Goal: Information Seeking & Learning: Learn about a topic

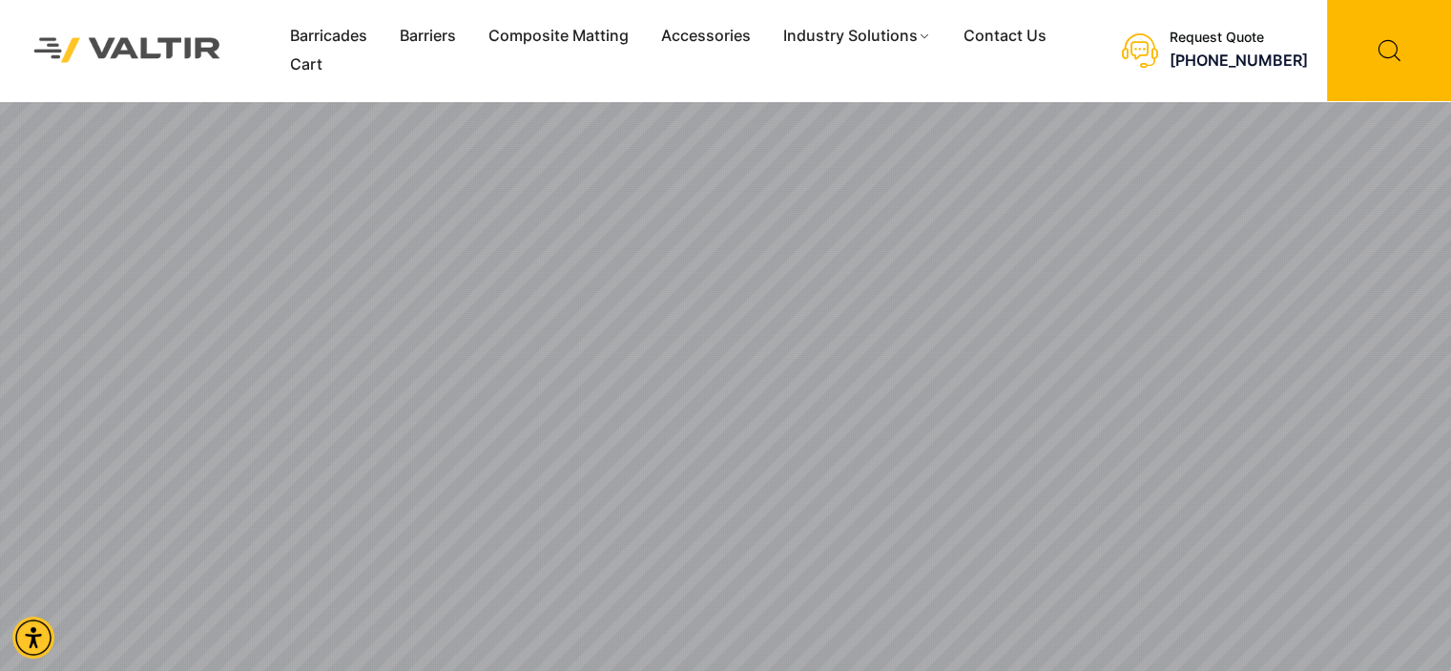
scroll to position [95, 0]
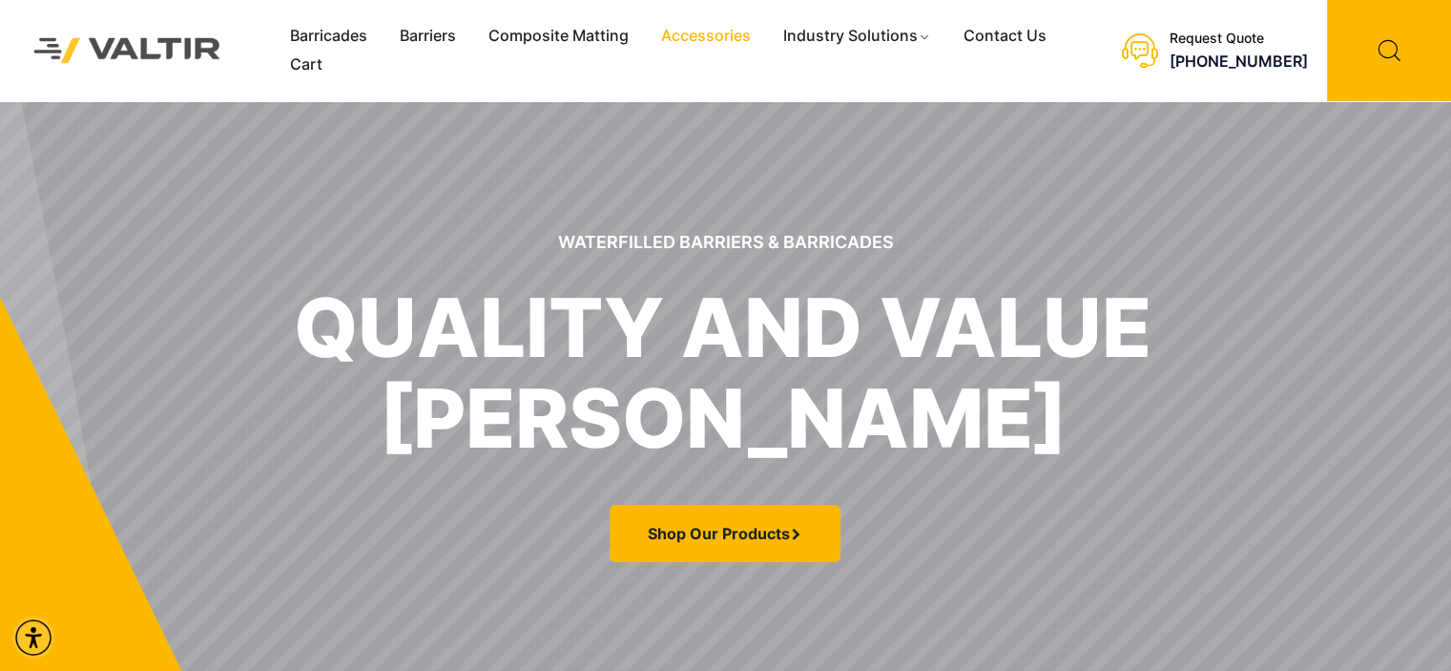
click at [0, 0] on div at bounding box center [0, 0] width 0 height 0
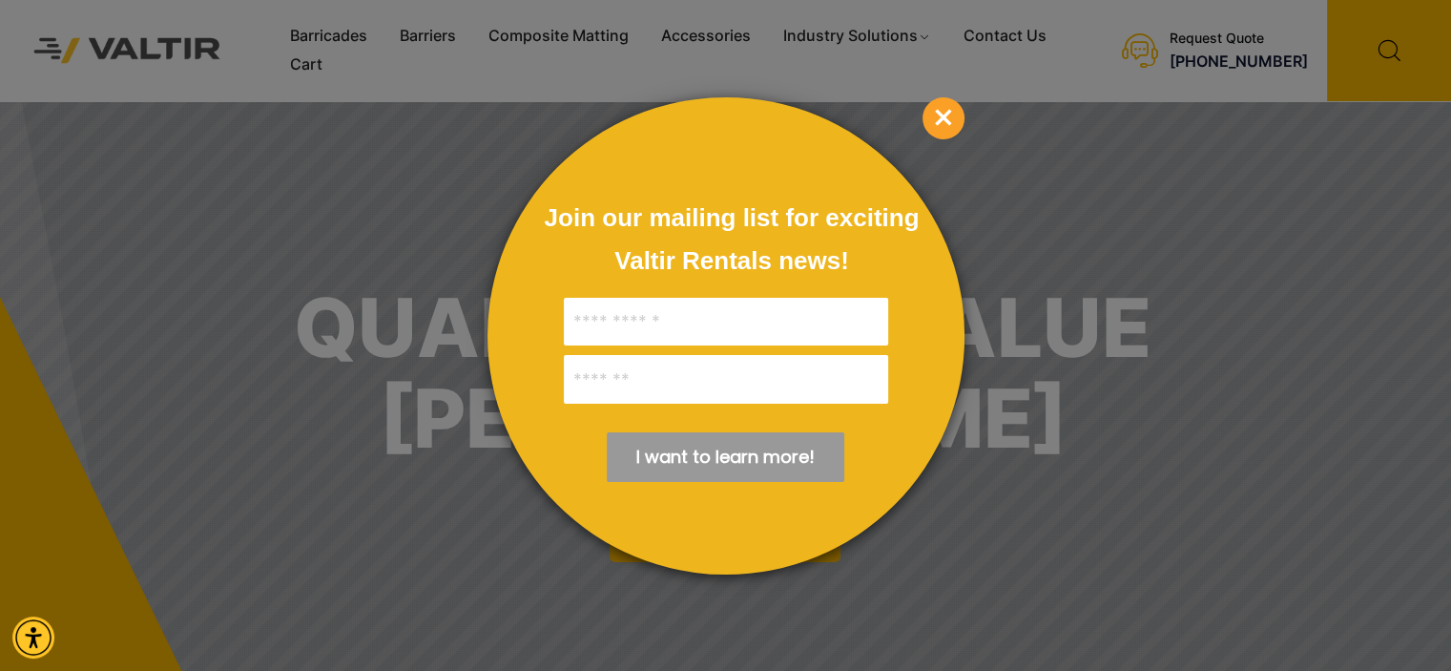
click at [954, 122] on span "×" at bounding box center [944, 118] width 42 height 42
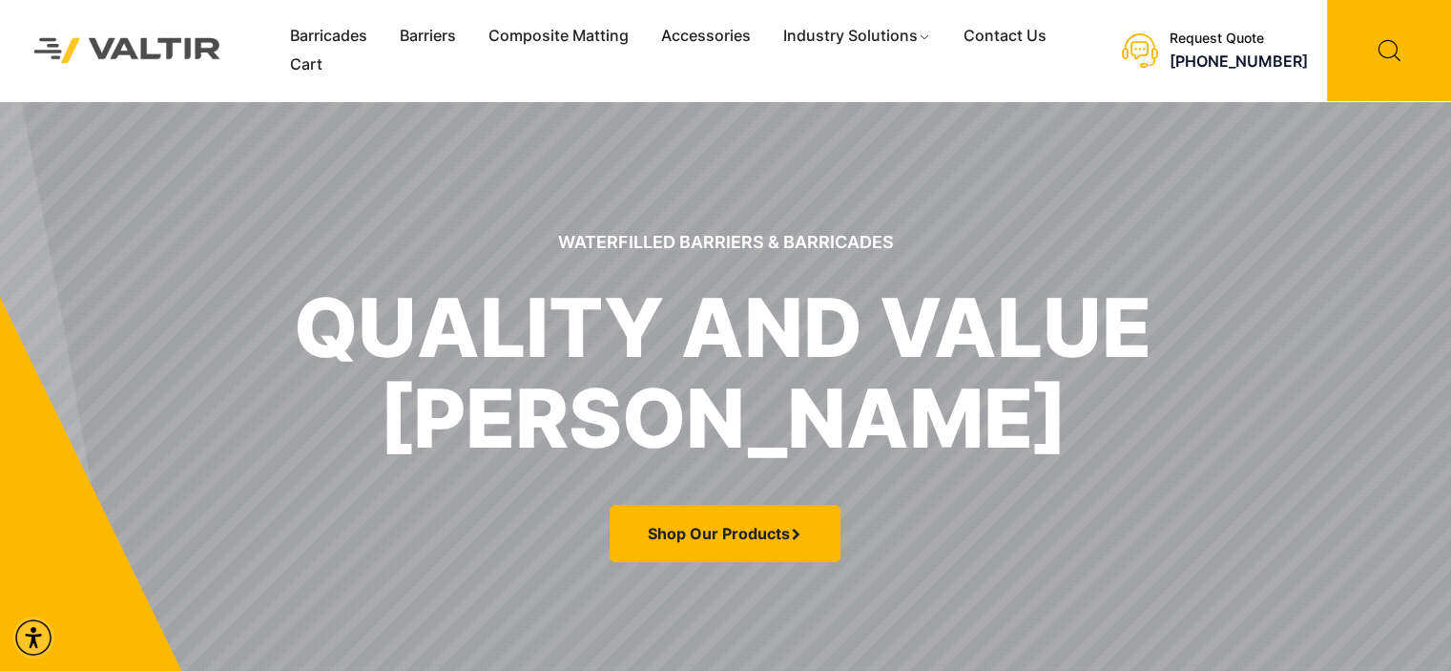
click at [700, 39] on link "Accessories" at bounding box center [706, 36] width 122 height 29
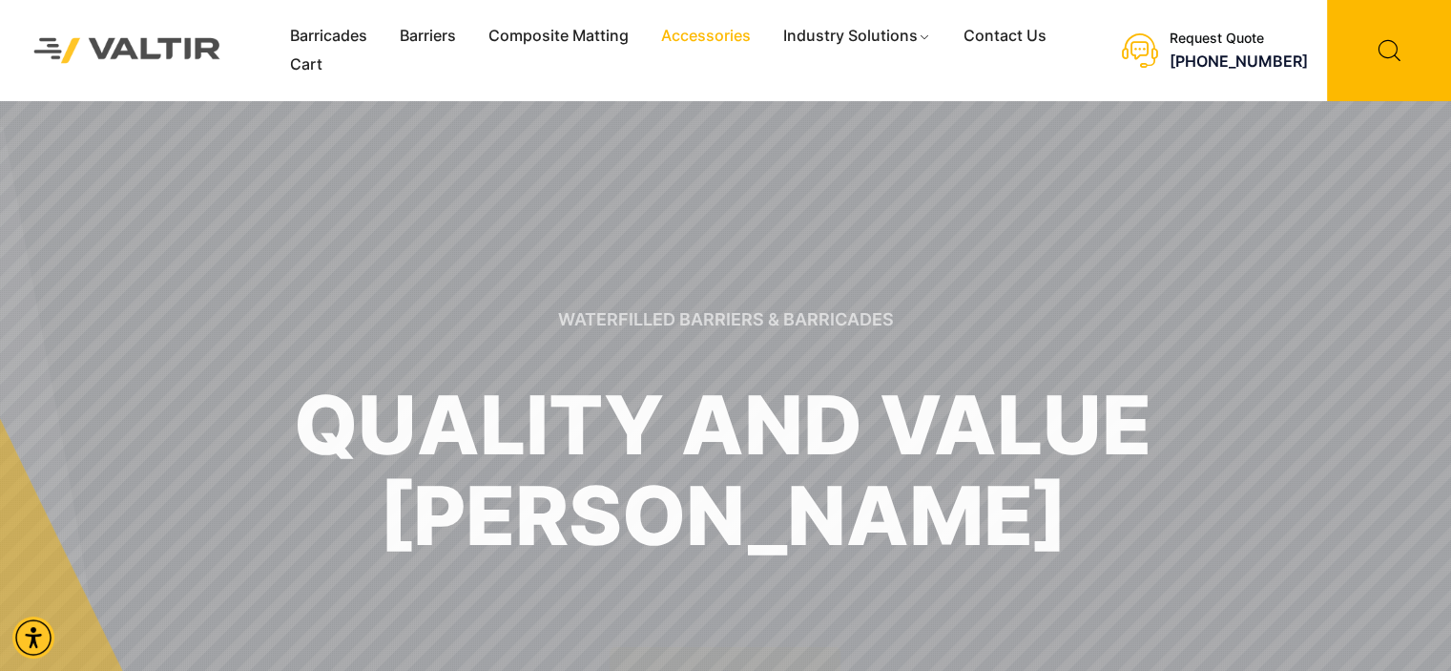
click at [698, 26] on link "Accessories" at bounding box center [706, 36] width 122 height 29
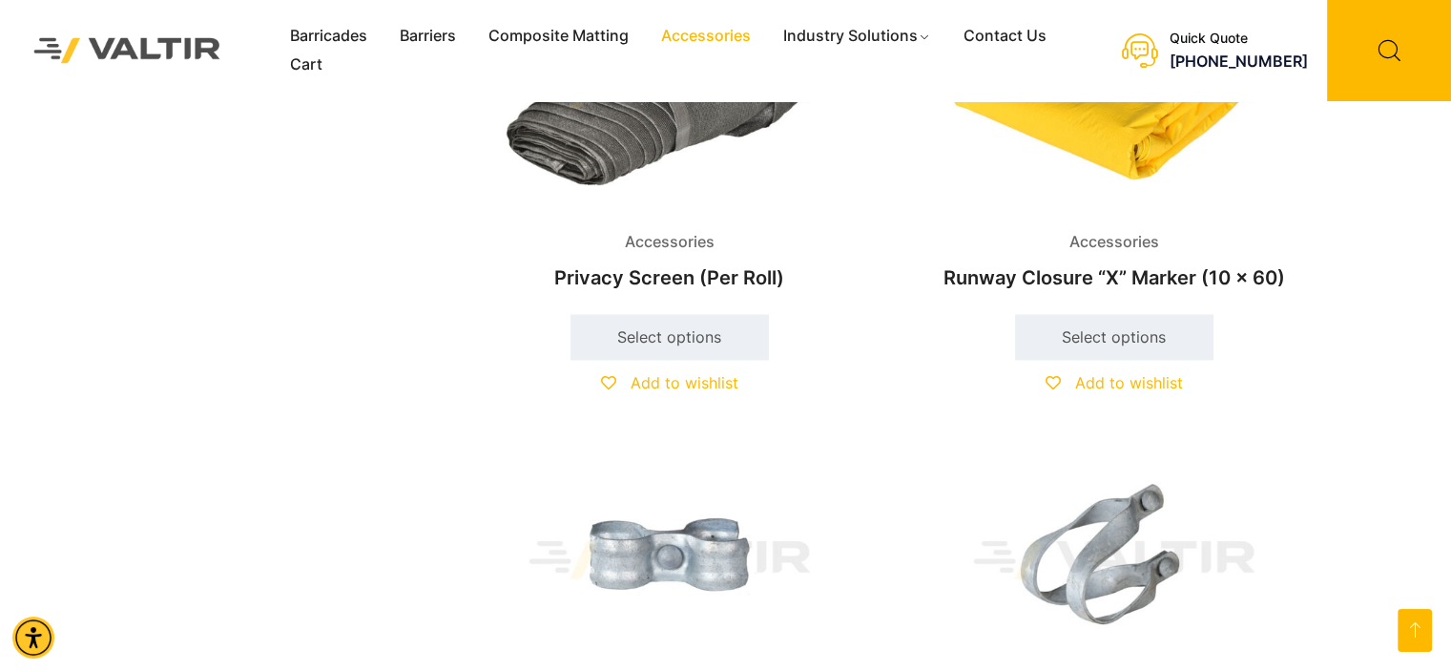
scroll to position [2958, 0]
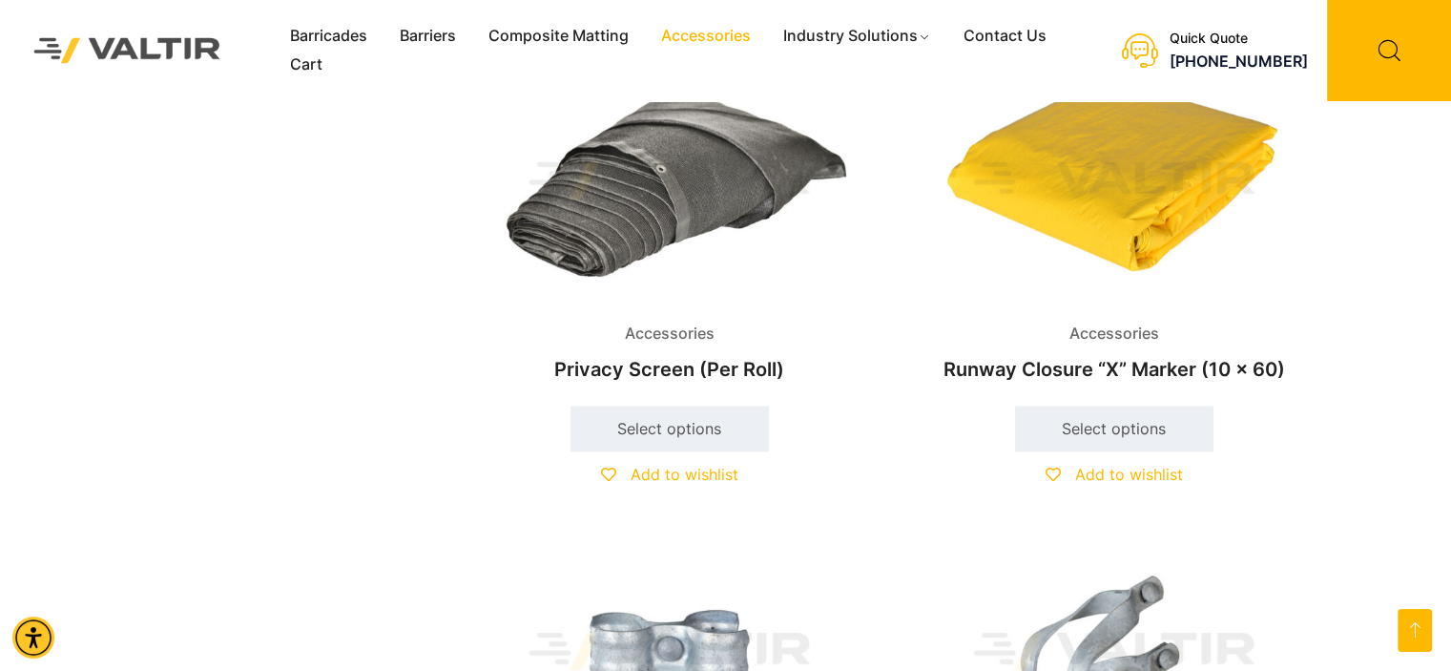
click at [1132, 237] on img at bounding box center [1114, 180] width 412 height 247
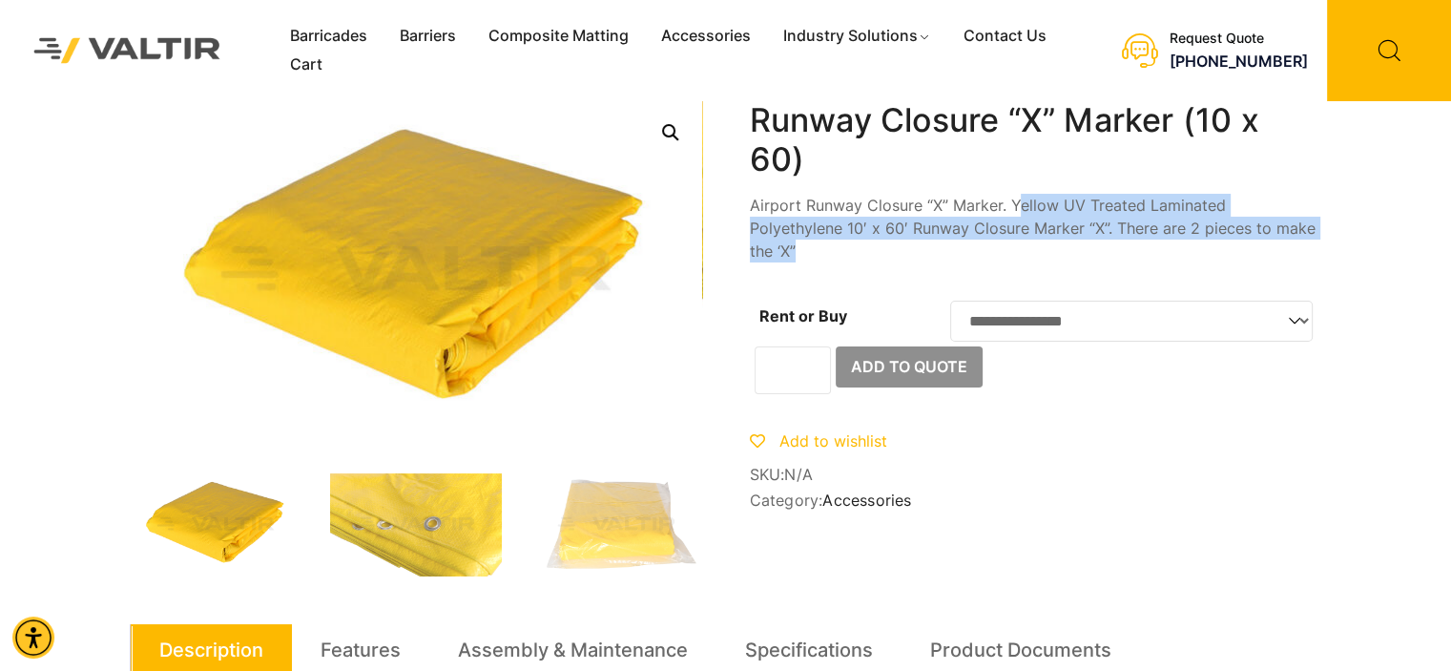
drag, startPoint x: 1016, startPoint y: 204, endPoint x: 1297, endPoint y: 231, distance: 281.8
click at [1297, 231] on p "Airport Runway Closure “X” Marker. Yellow UV Treated Laminated Polyethylene 10′…" at bounding box center [1036, 228] width 573 height 69
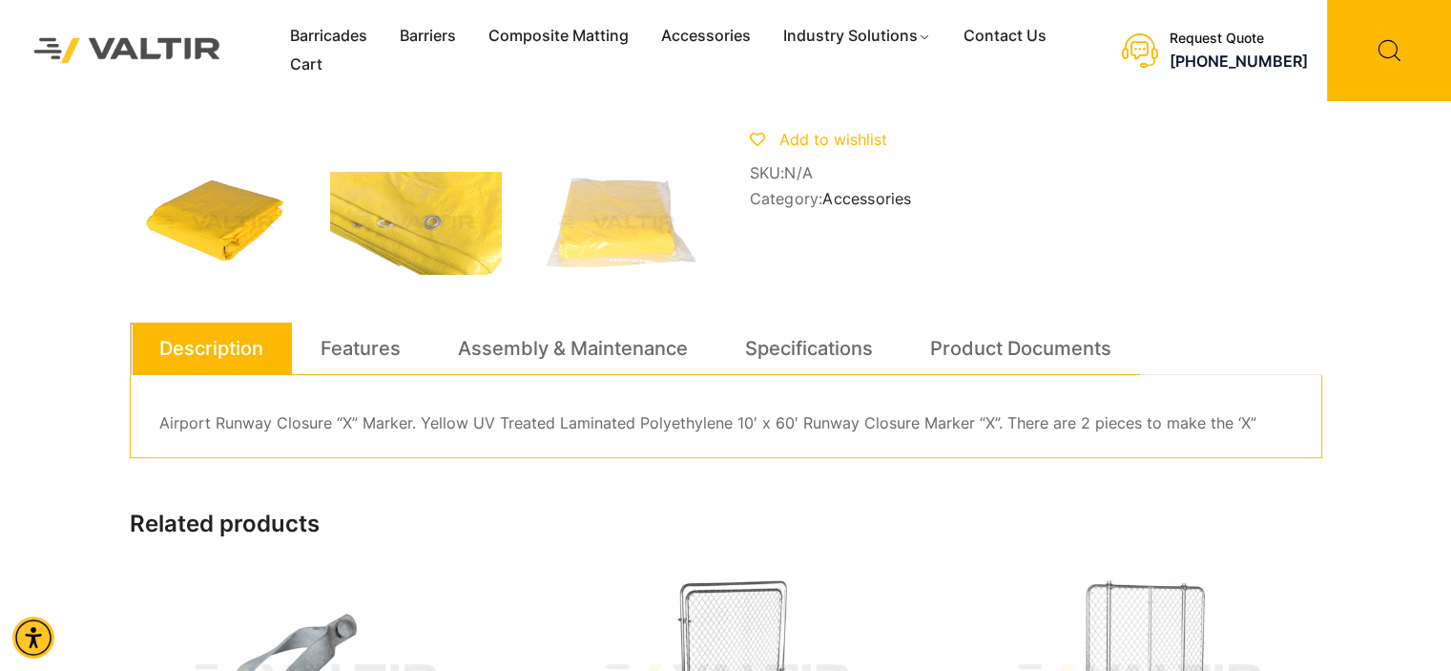
scroll to position [382, 0]
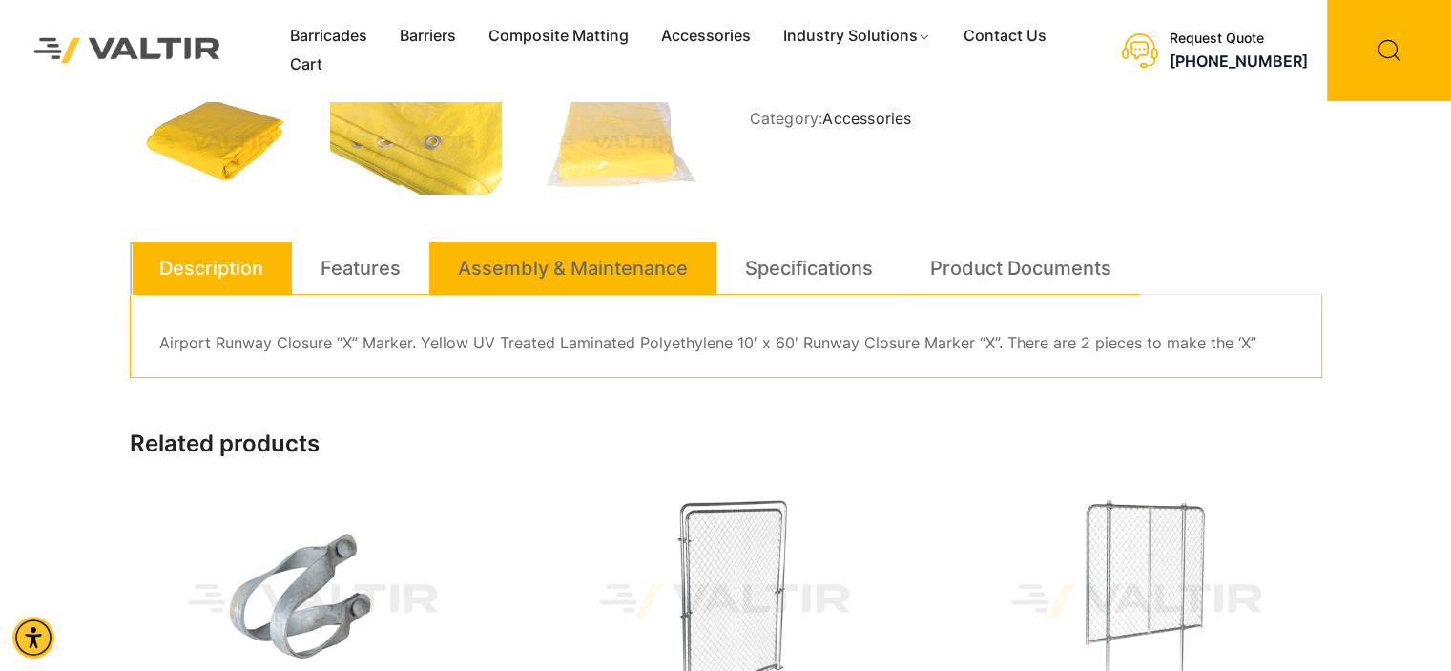
click at [474, 293] on link "Assembly & Maintenance" at bounding box center [573, 268] width 230 height 52
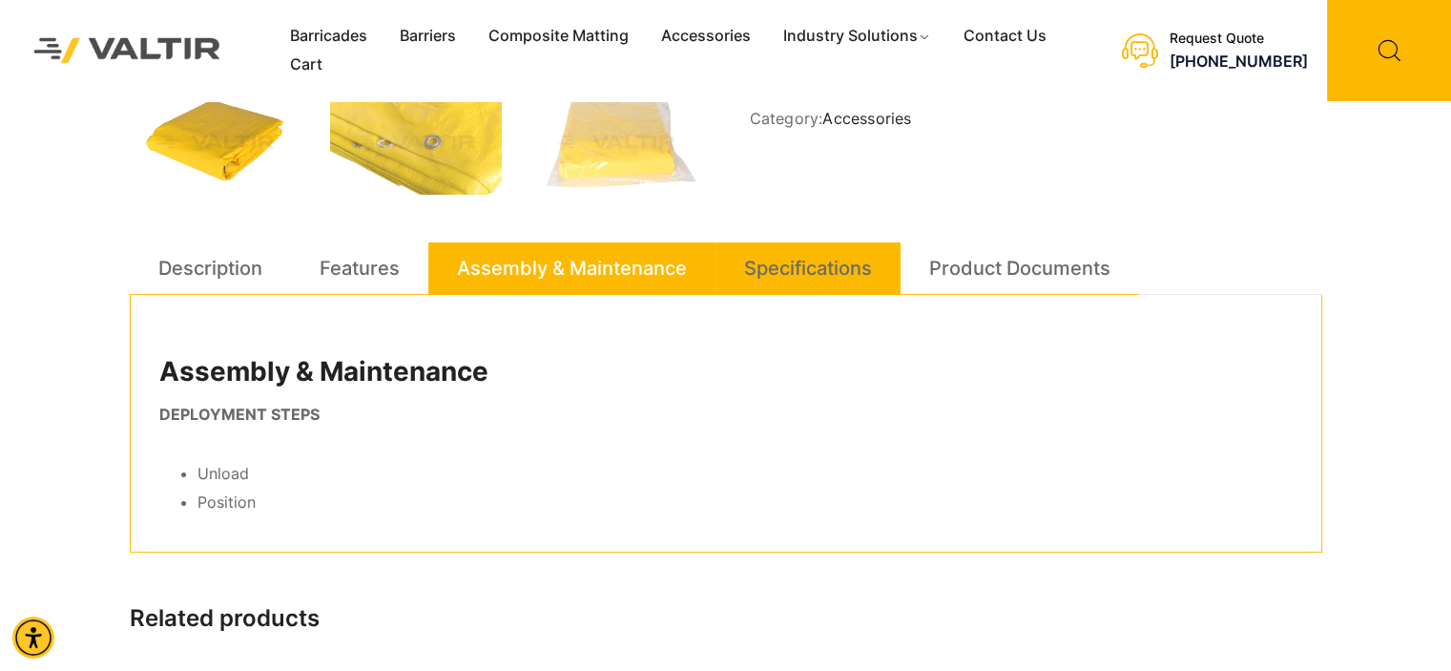
click at [822, 294] on li "Specifications" at bounding box center [808, 268] width 185 height 52
click at [866, 254] on link "Specifications" at bounding box center [808, 268] width 128 height 52
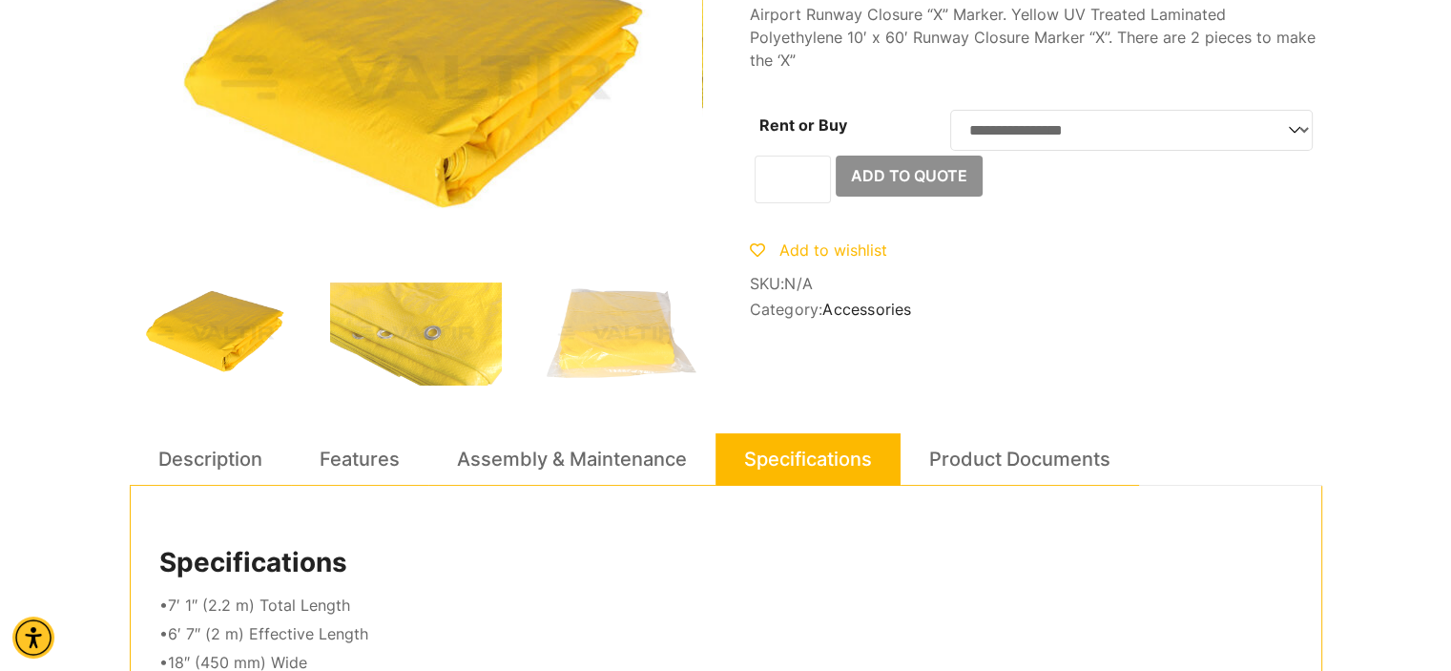
scroll to position [0, 0]
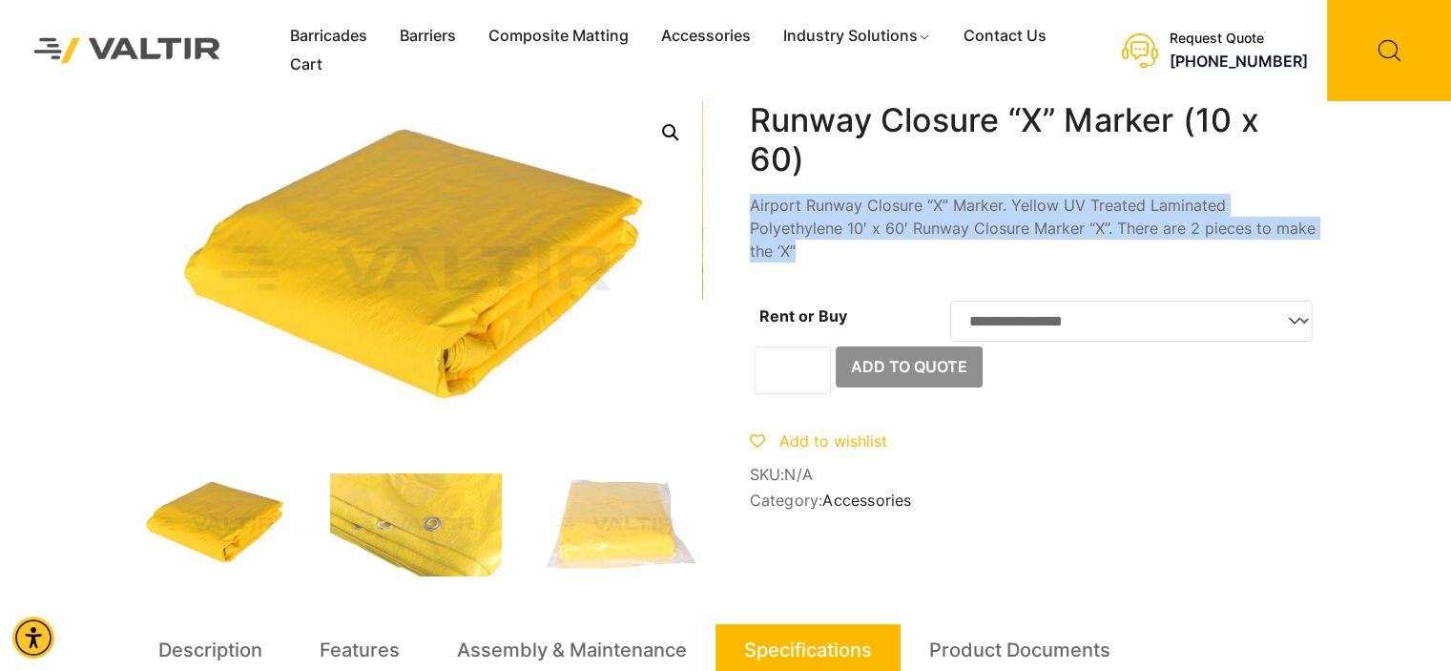
drag, startPoint x: 754, startPoint y: 206, endPoint x: 1310, endPoint y: 219, distance: 556.5
click at [1310, 219] on p "Airport Runway Closure “X” Marker. Yellow UV Treated Laminated Polyethylene 10′…" at bounding box center [1036, 228] width 573 height 69
